Goal: Transaction & Acquisition: Purchase product/service

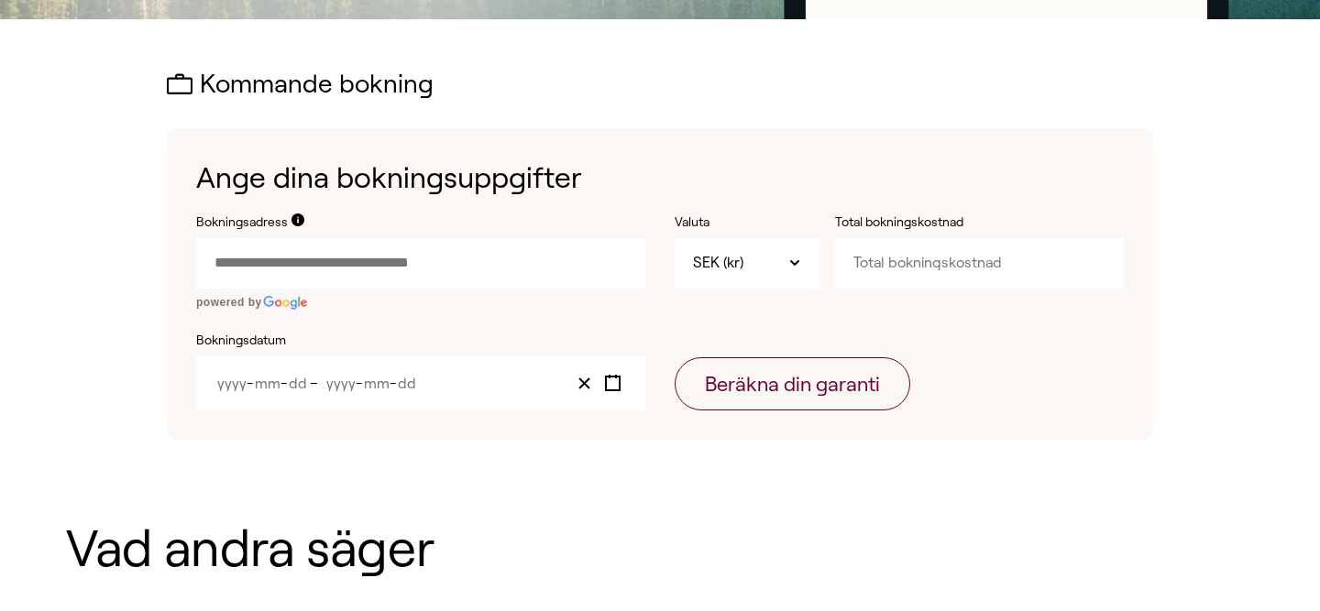
scroll to position [540, 0]
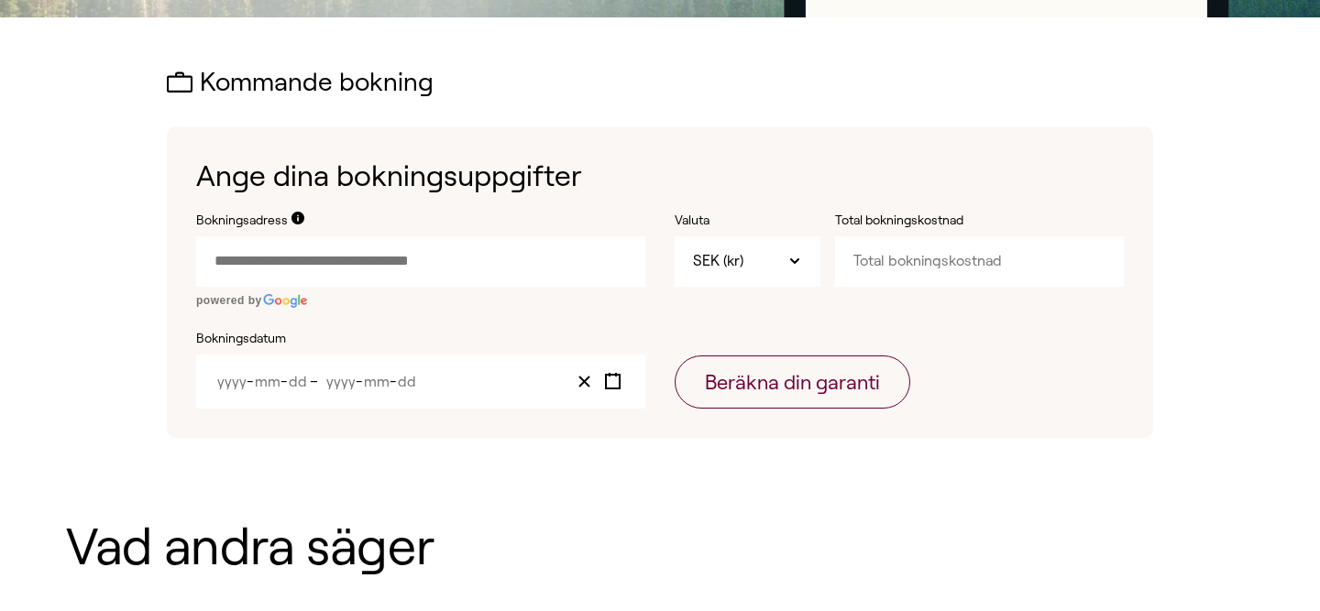
click at [419, 265] on input "Bokningsadress" at bounding box center [420, 260] width 449 height 49
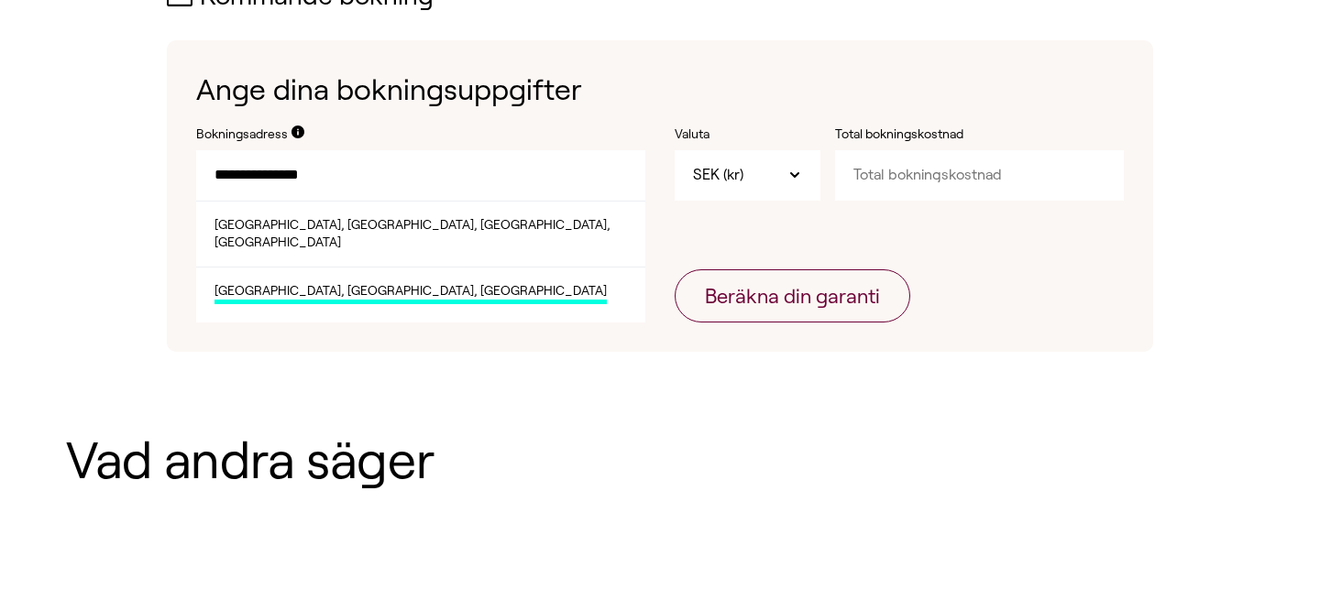
scroll to position [625, 0]
click at [440, 283] on span "[GEOGRAPHIC_DATA], [GEOGRAPHIC_DATA], [GEOGRAPHIC_DATA]" at bounding box center [410, 294] width 392 height 23
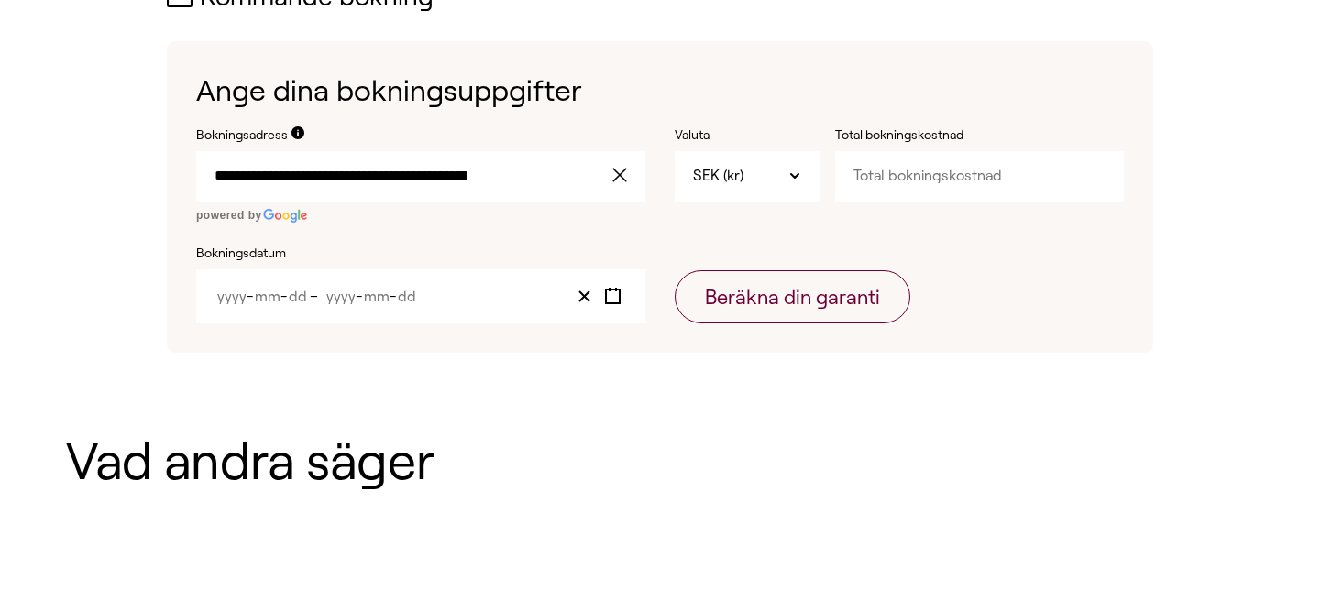
type input "**********"
click at [728, 179] on span "SEK (kr)" at bounding box center [718, 176] width 50 height 20
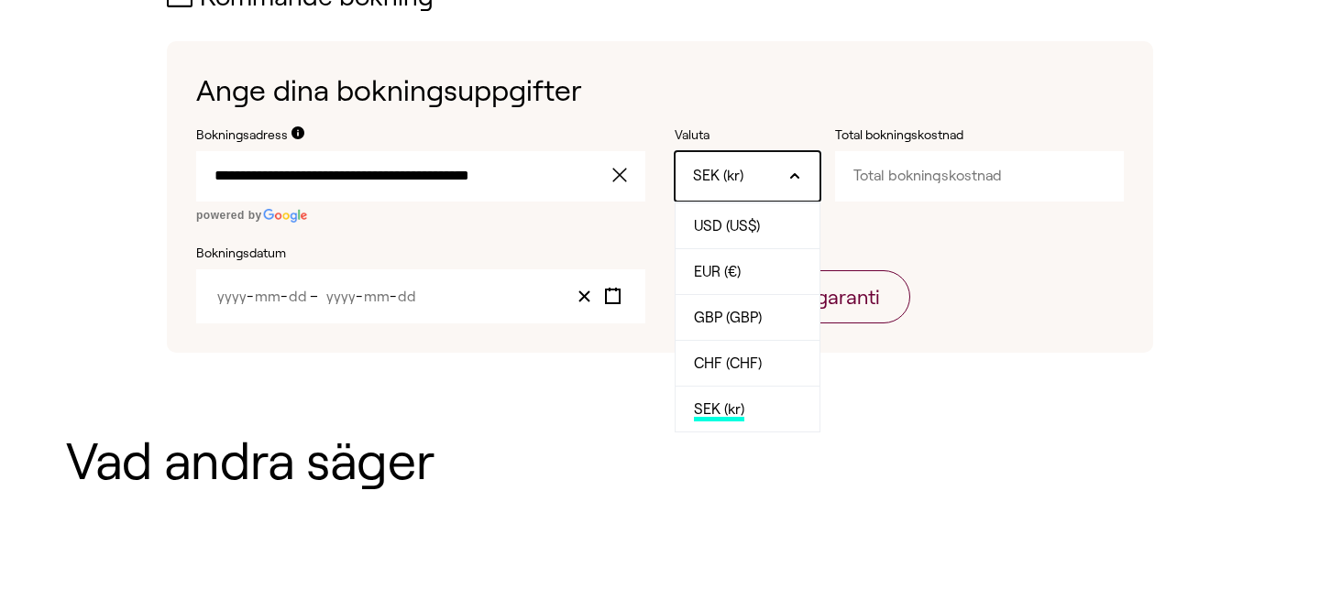
click at [728, 180] on span "SEK (kr)" at bounding box center [718, 176] width 50 height 20
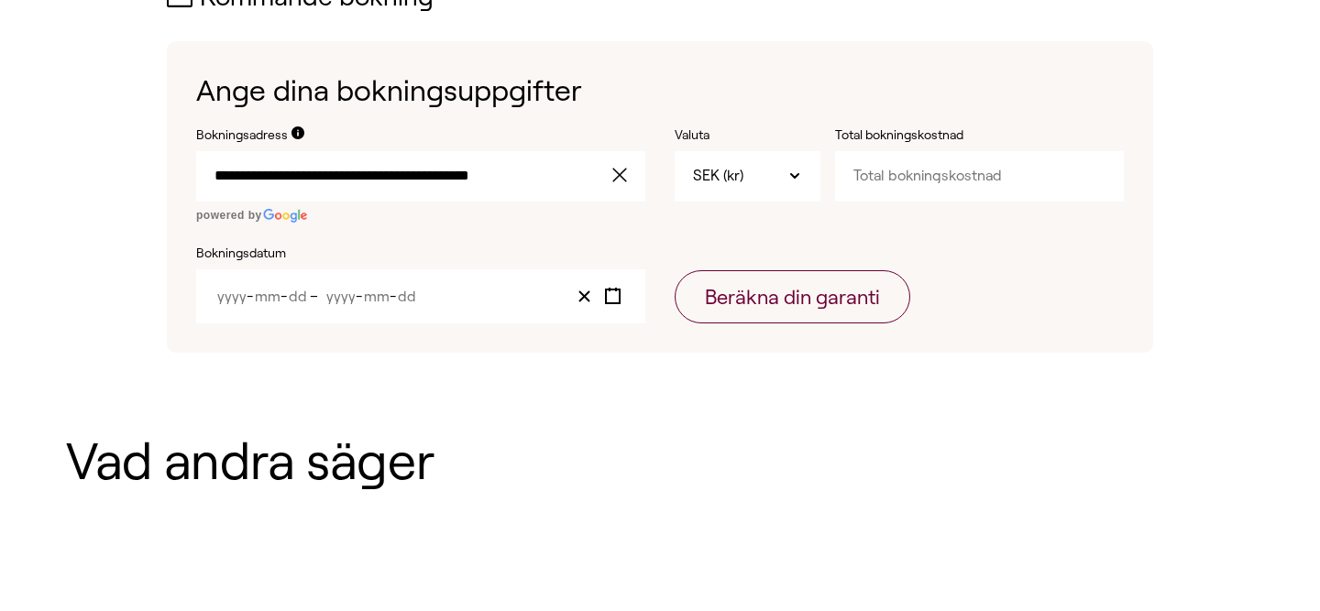
click at [880, 181] on input "Total bokningskostnad" at bounding box center [979, 175] width 289 height 49
type input "25000"
click at [1055, 258] on form "**********" at bounding box center [660, 225] width 928 height 198
click at [236, 299] on input "Year" at bounding box center [231, 297] width 30 height 16
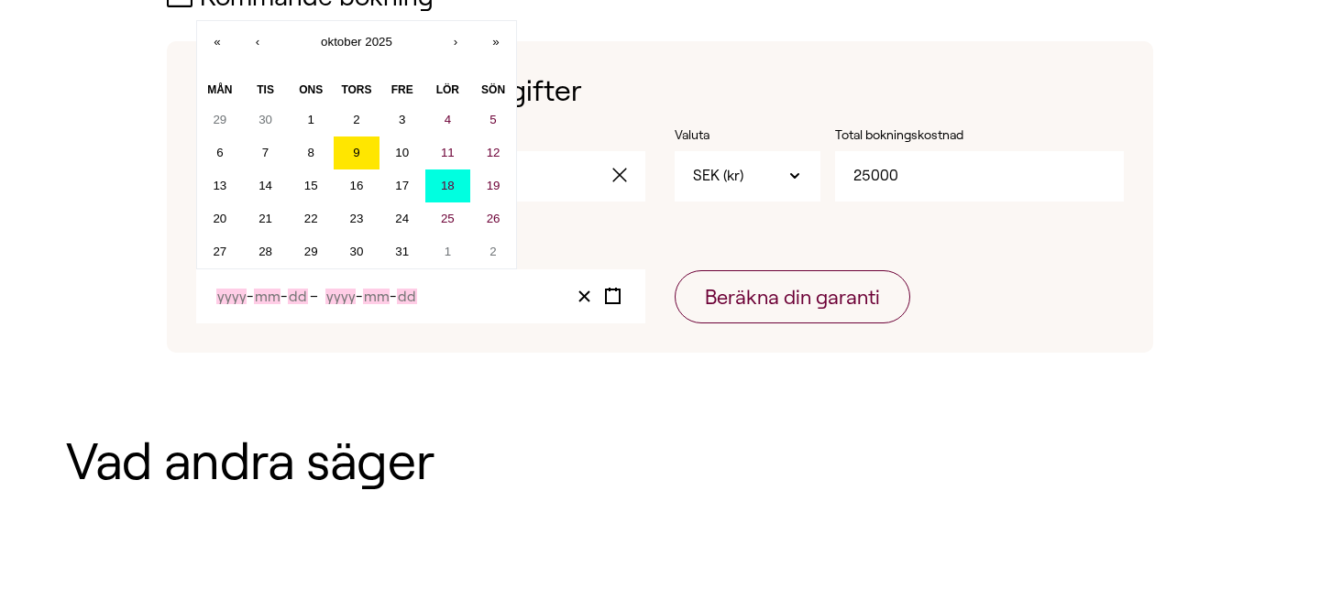
click at [440, 191] on button "18" at bounding box center [448, 186] width 46 height 33
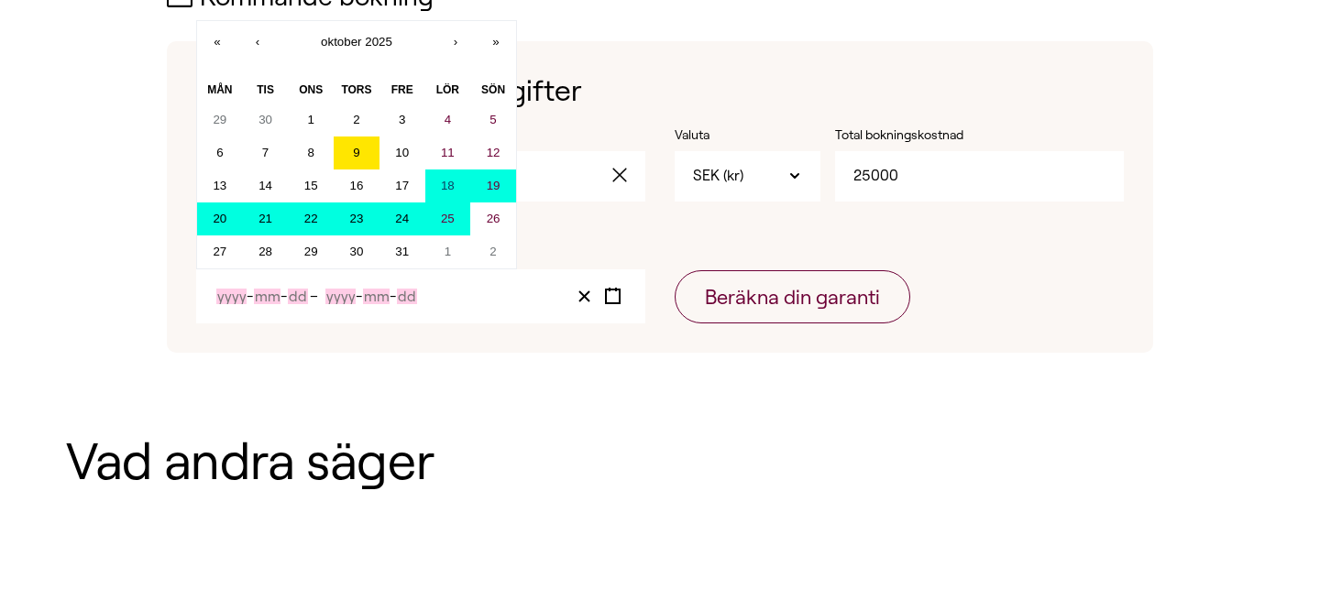
click at [442, 213] on abbr "25" at bounding box center [448, 219] width 14 height 14
type input "2025"
type input "10"
type input "18"
type input "2025"
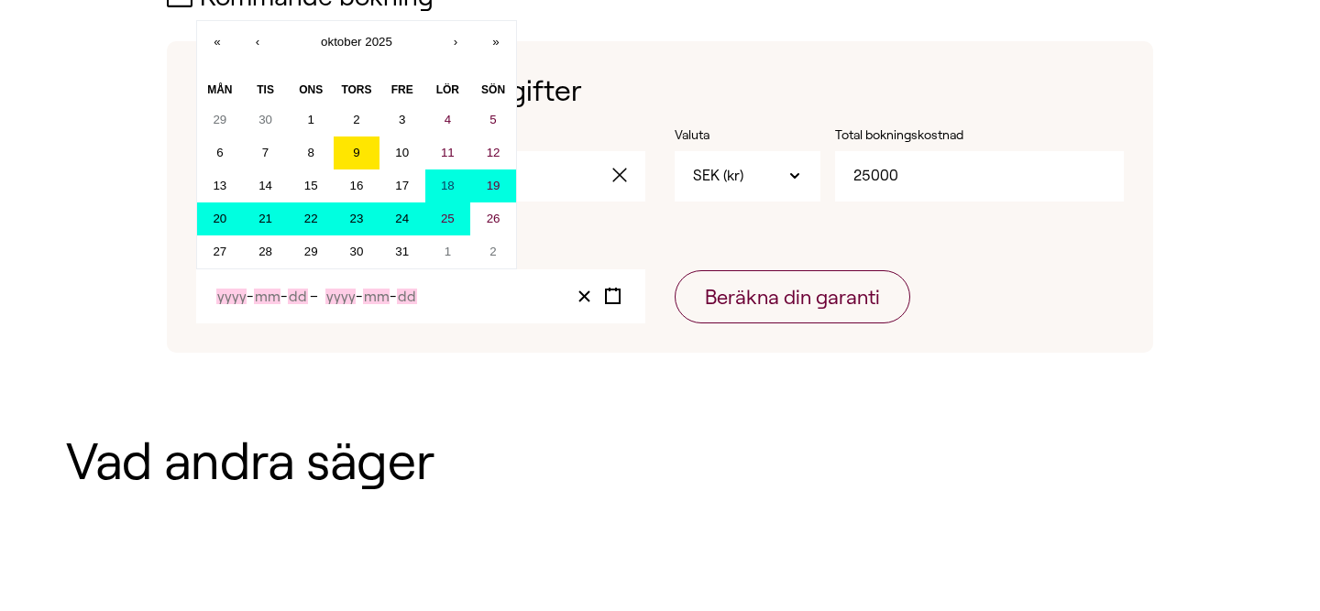
type input "10"
type input "25"
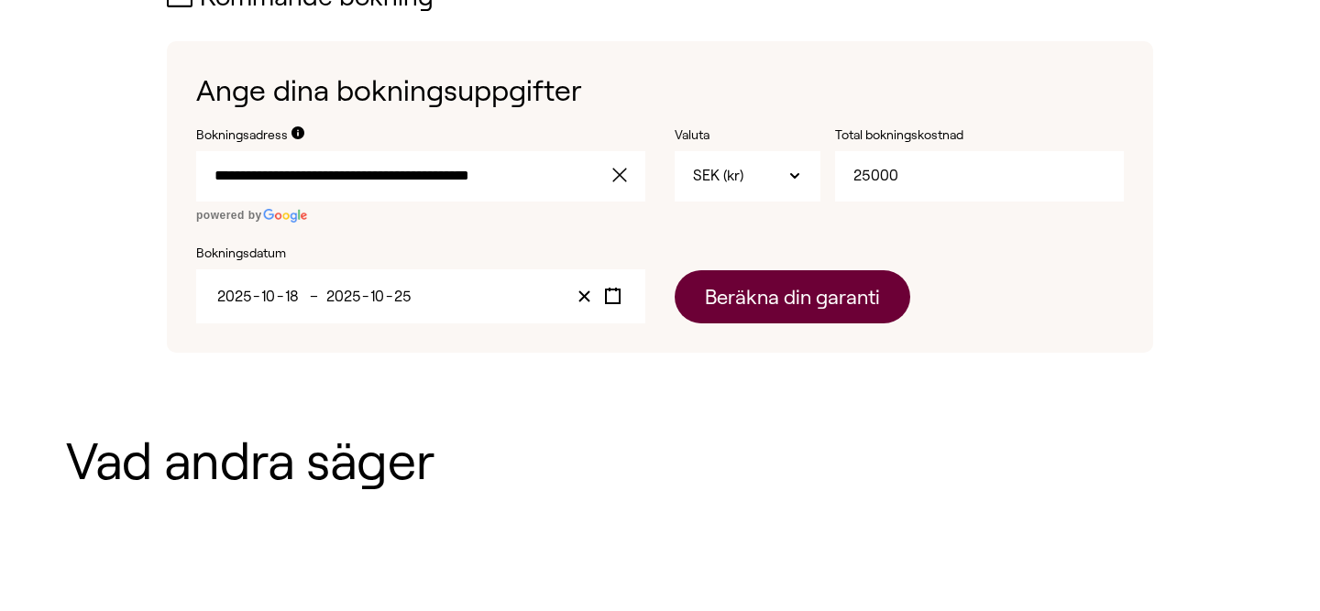
click at [728, 313] on button "Beräkna din garanti" at bounding box center [793, 296] width 236 height 53
